Goal: Communication & Community: Answer question/provide support

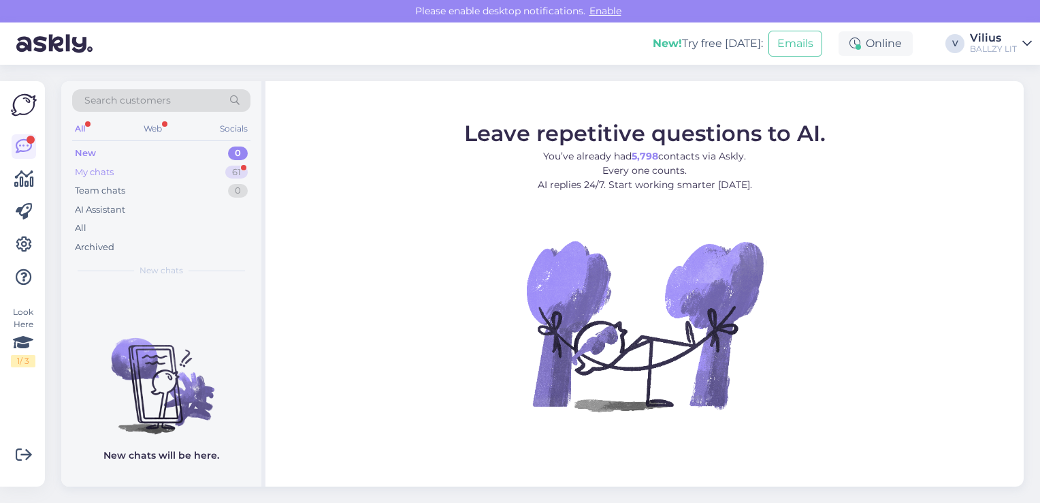
click at [102, 172] on div "My chats" at bounding box center [94, 172] width 39 height 14
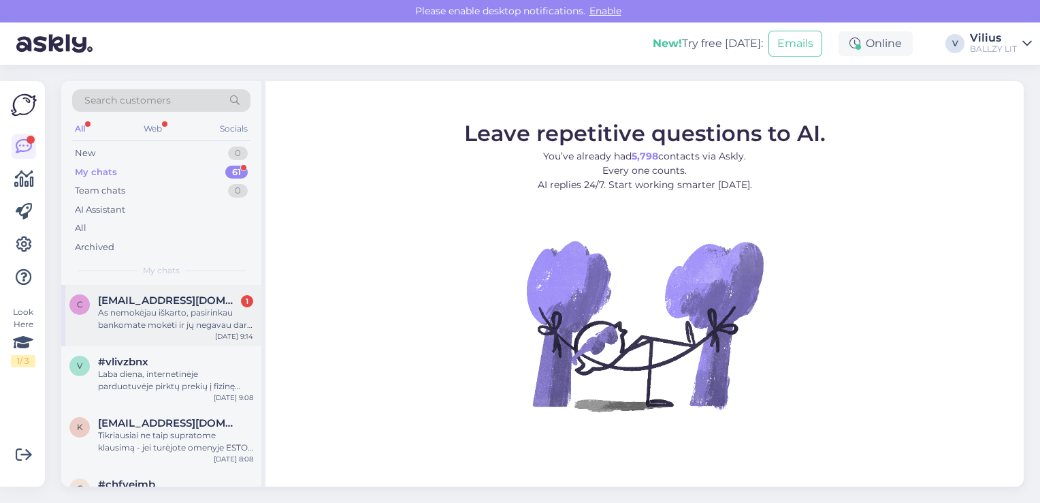
click at [170, 330] on div "As nemokėjau iškarto, pasirinkau bankomate mokėti ir jų negavau dar tai nežinau…" at bounding box center [175, 318] width 155 height 25
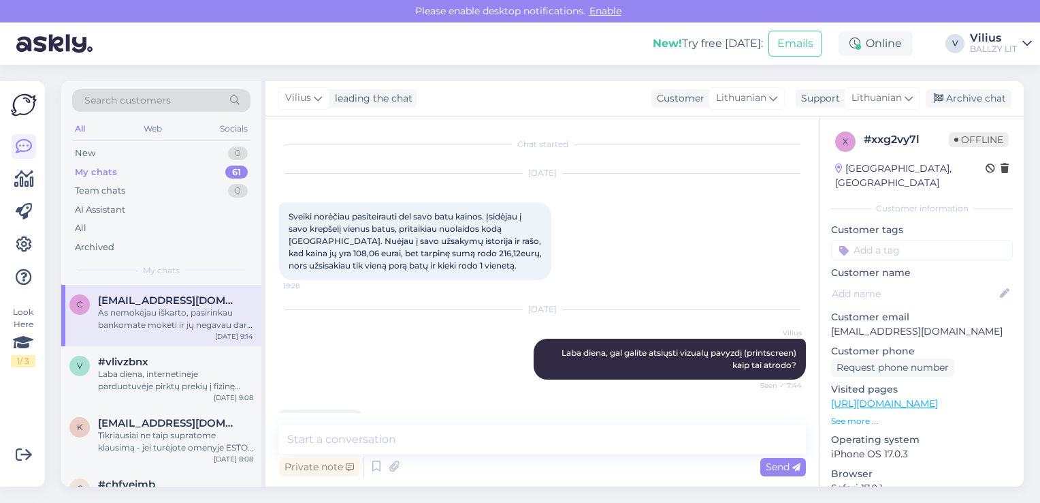
scroll to position [396, 0]
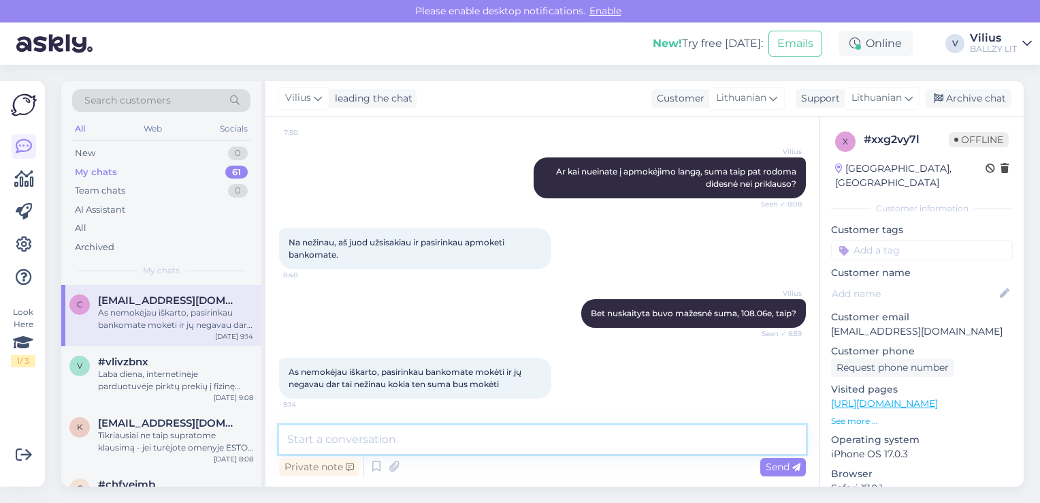
click at [456, 434] on textarea at bounding box center [542, 439] width 527 height 29
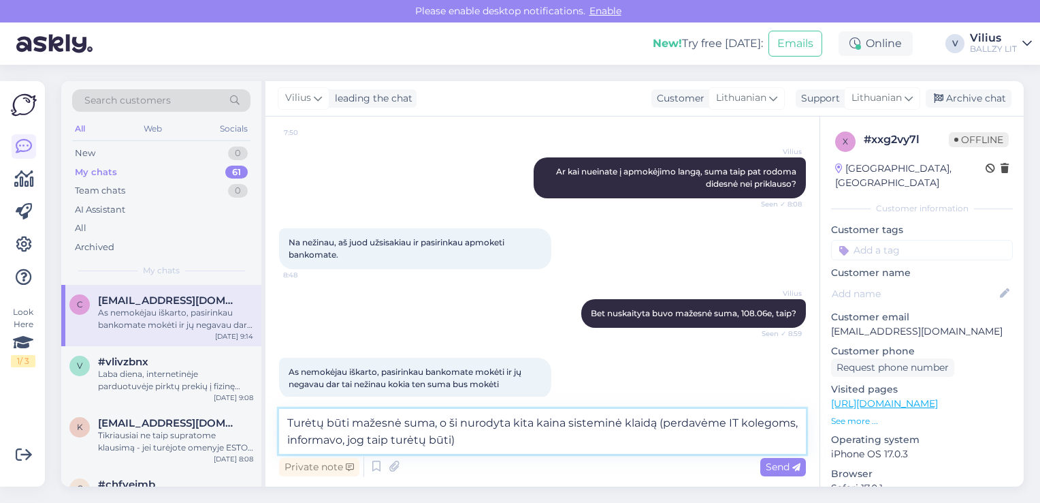
type textarea "Turėtų būti mažesnė suma, o ši nurodyta kita kaina sisteminė klaidą (perdavėme …"
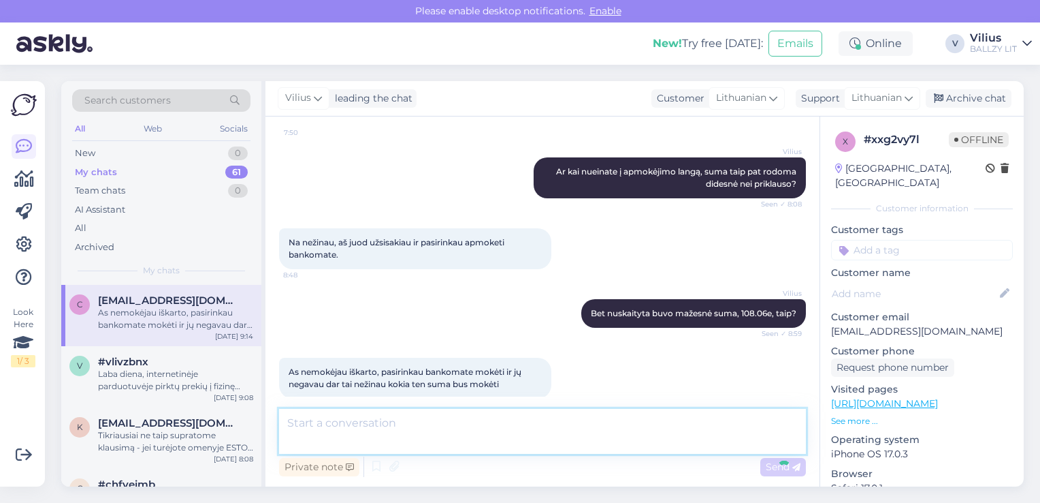
scroll to position [479, 0]
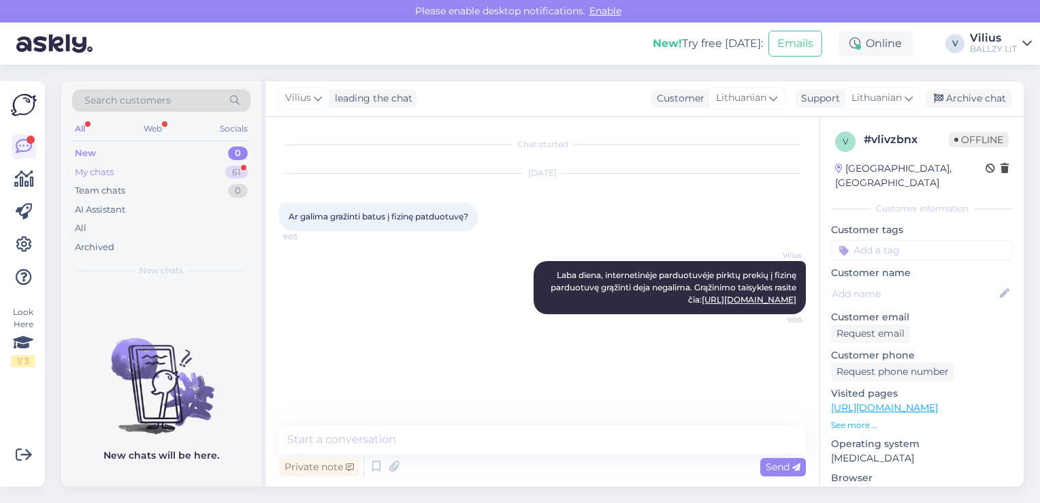
click at [125, 169] on div "My chats 61" at bounding box center [161, 172] width 178 height 19
